Goal: Task Accomplishment & Management: Manage account settings

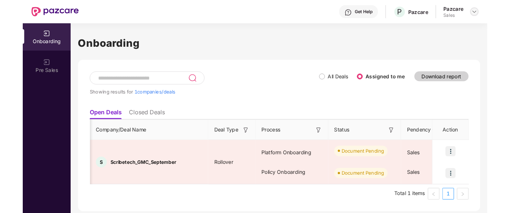
scroll to position [0, 771]
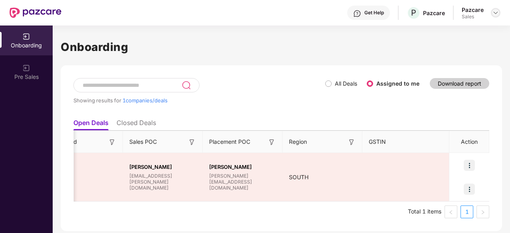
click at [499, 14] on div at bounding box center [496, 13] width 10 height 10
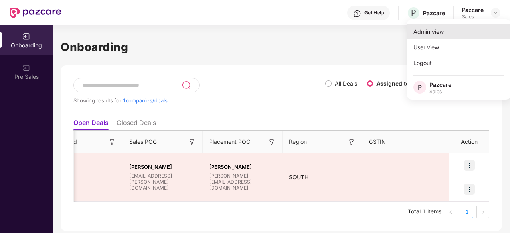
click at [449, 33] on div "Admin view" at bounding box center [459, 32] width 104 height 16
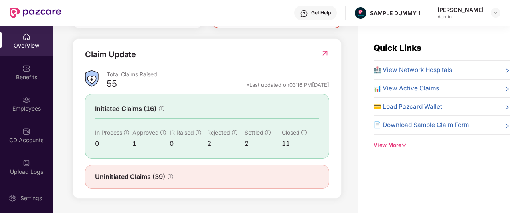
scroll to position [279, 0]
click at [306, 12] on img at bounding box center [304, 14] width 8 height 8
click at [179, 19] on div "Get Help SAMPLE DUMMY 1 [PERSON_NAME] Admin" at bounding box center [280, 13] width 439 height 26
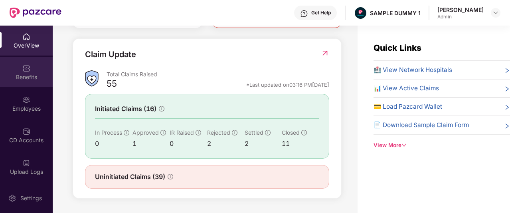
click at [1, 69] on div "Benefits" at bounding box center [26, 72] width 53 height 30
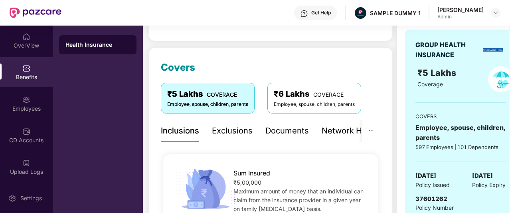
scroll to position [73, 0]
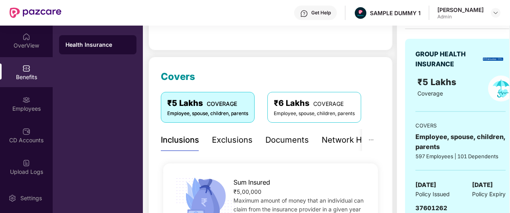
click at [236, 146] on div "Exclusions" at bounding box center [232, 140] width 41 height 22
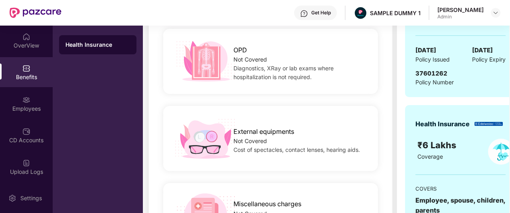
scroll to position [177, 0]
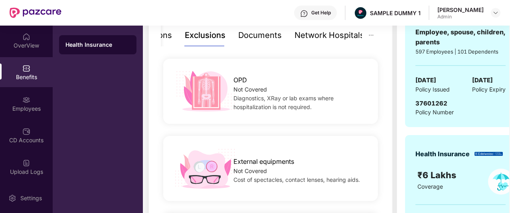
click at [310, 35] on div "Network Hospitals" at bounding box center [329, 35] width 70 height 12
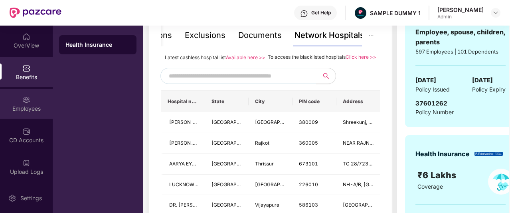
click at [9, 103] on div "Employees" at bounding box center [26, 104] width 53 height 30
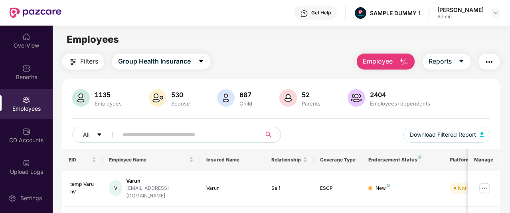
click at [493, 59] on img "button" at bounding box center [489, 62] width 10 height 10
click at [284, 54] on div "Filters Group Health Insurance Employee Reports" at bounding box center [281, 61] width 438 height 16
click at [392, 59] on span "Employee" at bounding box center [378, 61] width 30 height 10
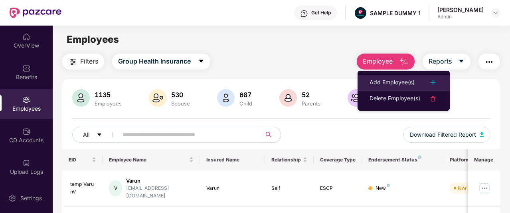
click at [395, 79] on div "Add Employee(s)" at bounding box center [391, 83] width 45 height 10
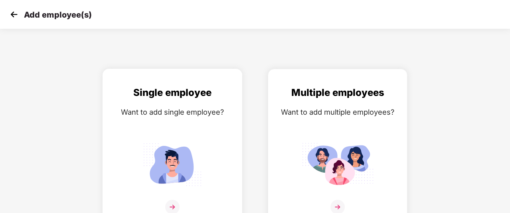
scroll to position [13, 0]
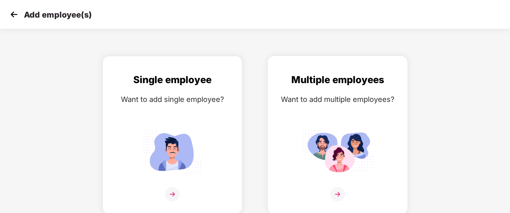
click at [339, 190] on img at bounding box center [337, 194] width 14 height 14
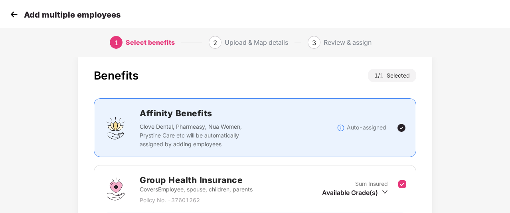
scroll to position [108, 0]
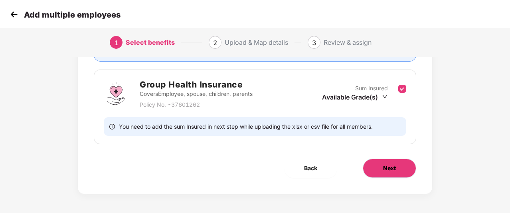
click at [379, 173] on button "Next" at bounding box center [389, 167] width 53 height 19
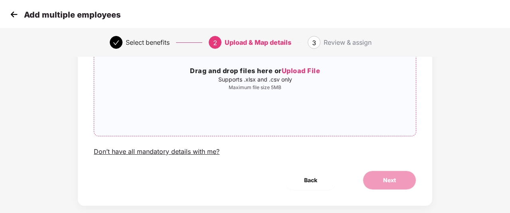
scroll to position [108, 0]
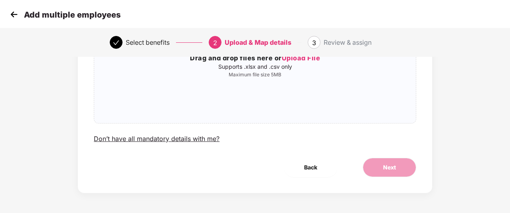
click at [12, 19] on img at bounding box center [14, 14] width 12 height 12
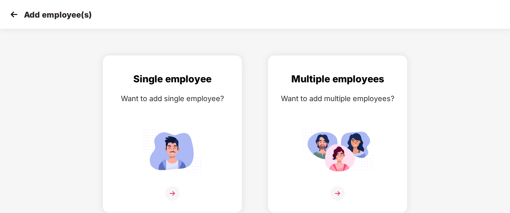
scroll to position [13, 0]
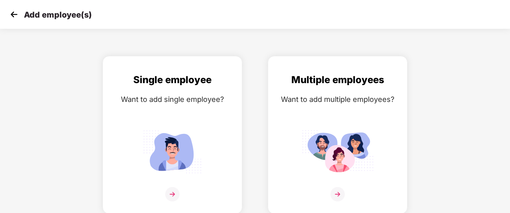
click at [12, 19] on img at bounding box center [14, 14] width 12 height 12
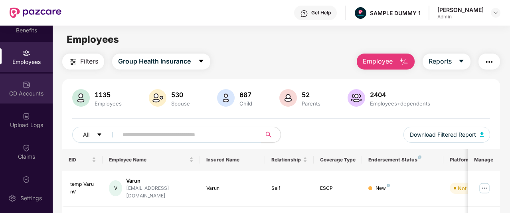
scroll to position [52, 0]
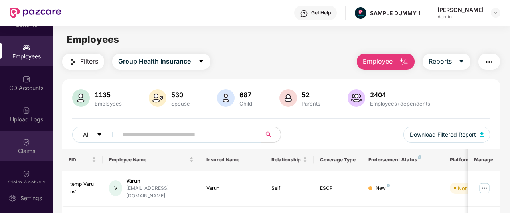
click at [24, 142] on img at bounding box center [26, 142] width 8 height 8
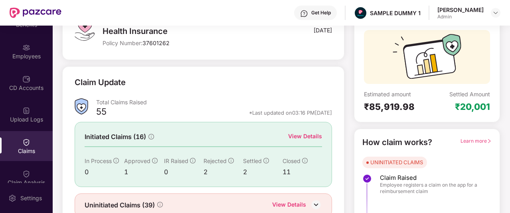
scroll to position [65, 0]
click at [307, 133] on div "View Details" at bounding box center [305, 135] width 34 height 9
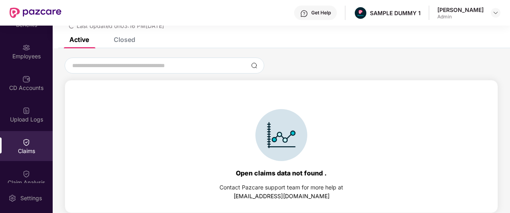
scroll to position [34, 0]
click at [126, 39] on div "Closed" at bounding box center [125, 40] width 22 height 8
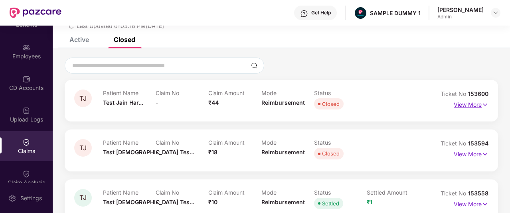
click at [485, 104] on img at bounding box center [484, 104] width 7 height 9
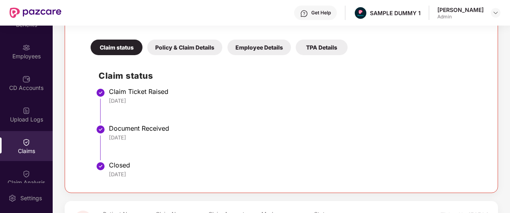
scroll to position [161, 0]
